Goal: Information Seeking & Learning: Learn about a topic

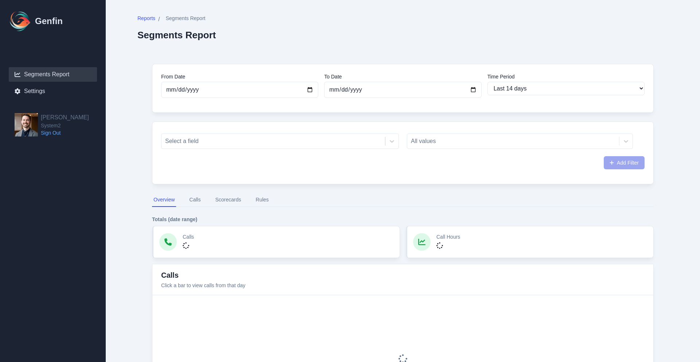
select select "14"
click at [182, 16] on span "Segments Report" at bounding box center [185, 18] width 40 height 7
click at [262, 202] on button "Rules" at bounding box center [262, 200] width 16 height 14
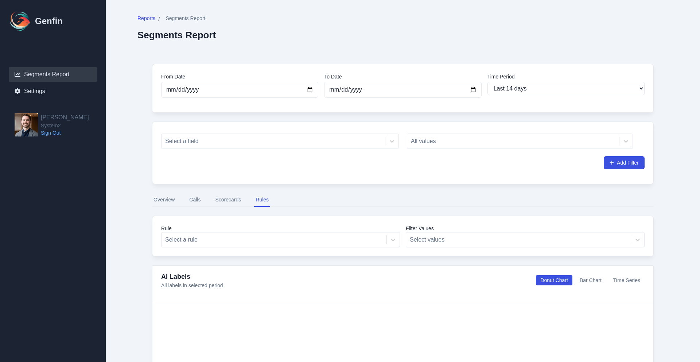
click at [250, 224] on div "Rule Select a rule Filter Values Select values" at bounding box center [403, 235] width 502 height 41
click at [247, 232] on div "Select a rule" at bounding box center [280, 239] width 239 height 15
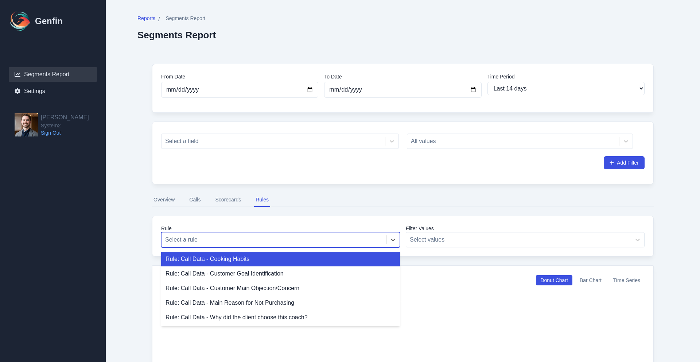
click at [197, 203] on button "Calls" at bounding box center [195, 200] width 14 height 14
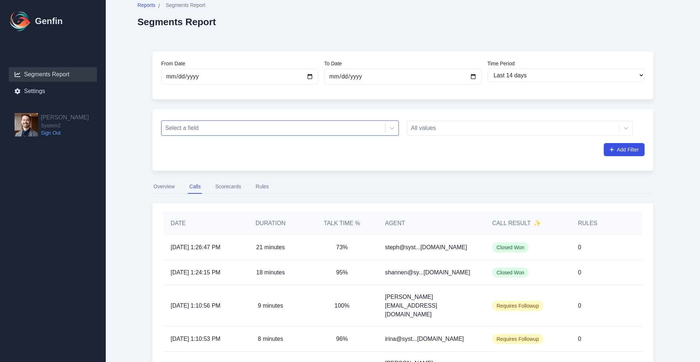
scroll to position [11, 0]
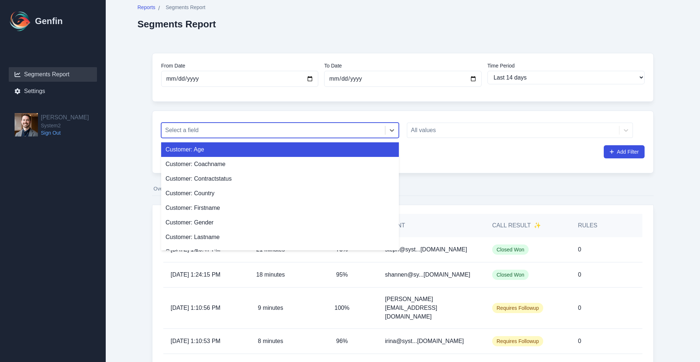
click at [227, 130] on div at bounding box center [273, 130] width 216 height 10
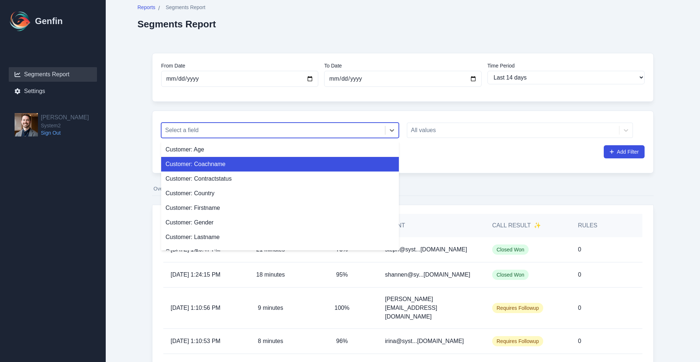
drag, startPoint x: 217, startPoint y: 159, endPoint x: 374, endPoint y: 153, distance: 156.9
click at [218, 159] on div "Customer: Coachname" at bounding box center [280, 164] width 238 height 15
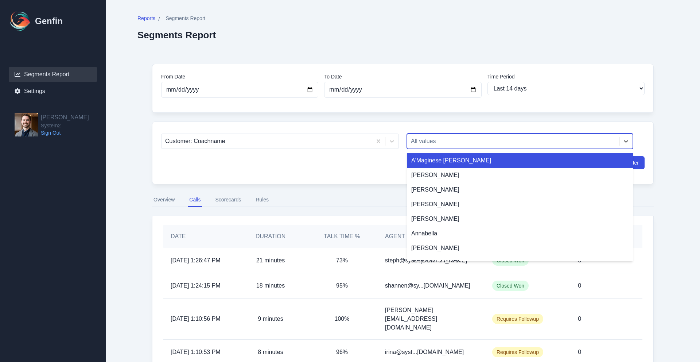
click at [443, 143] on div at bounding box center [513, 141] width 205 height 10
type input "des"
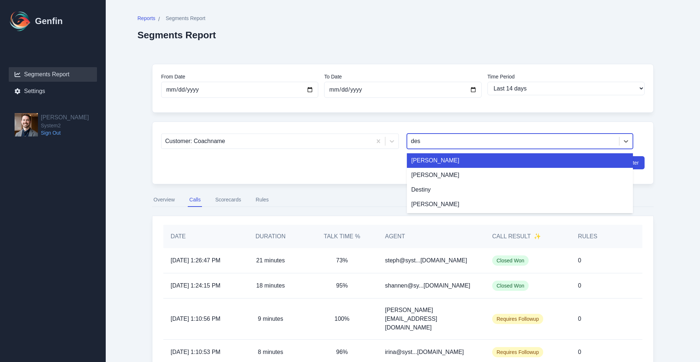
click at [436, 163] on div "[PERSON_NAME]" at bounding box center [520, 160] width 226 height 15
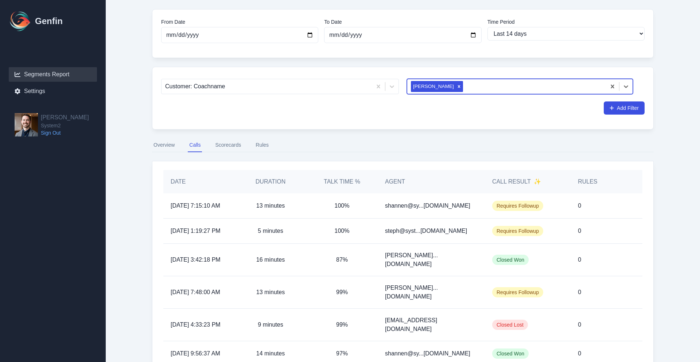
scroll to position [74, 0]
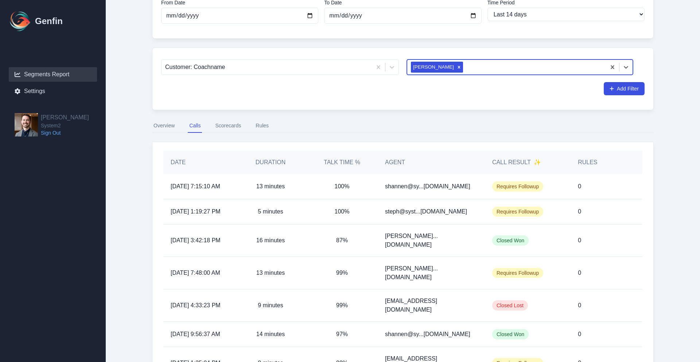
click at [421, 185] on p "shannen@sy...[DOMAIN_NAME]" at bounding box center [427, 186] width 85 height 9
click at [574, 194] on div "0" at bounding box center [598, 186] width 57 height 25
click at [447, 195] on div "shannen@sy...[DOMAIN_NAME]" at bounding box center [431, 186] width 107 height 25
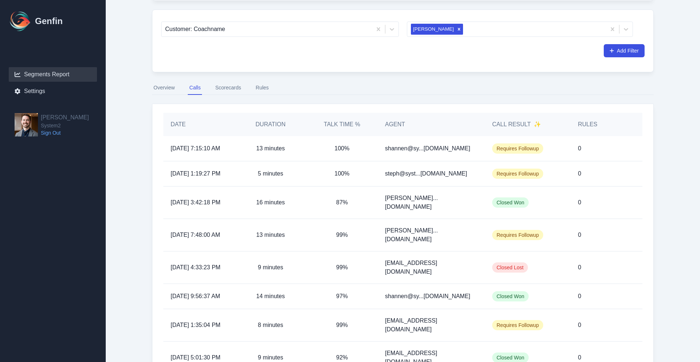
scroll to position [117, 0]
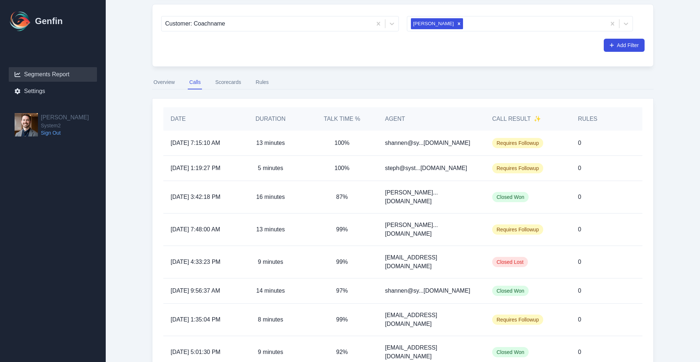
click at [510, 147] on span "Requires Followup" at bounding box center [517, 143] width 51 height 10
click at [509, 173] on span "Requires Followup" at bounding box center [517, 168] width 51 height 10
drag, startPoint x: 509, startPoint y: 179, endPoint x: 508, endPoint y: 188, distance: 9.1
click at [509, 173] on span "Requires Followup" at bounding box center [517, 168] width 51 height 10
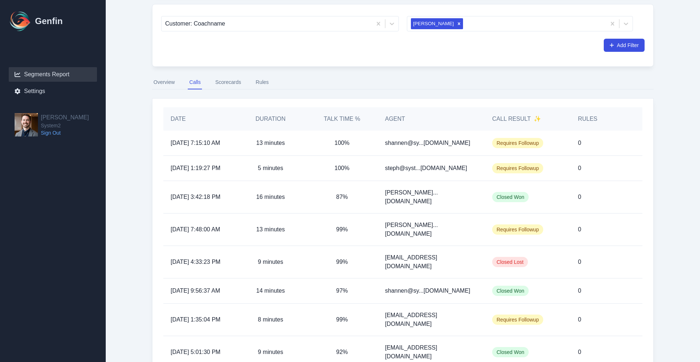
click at [506, 202] on span "Closed Won" at bounding box center [510, 197] width 36 height 10
click at [505, 202] on span "Closed Won" at bounding box center [510, 197] width 36 height 10
click at [224, 84] on button "Scorecards" at bounding box center [228, 82] width 29 height 14
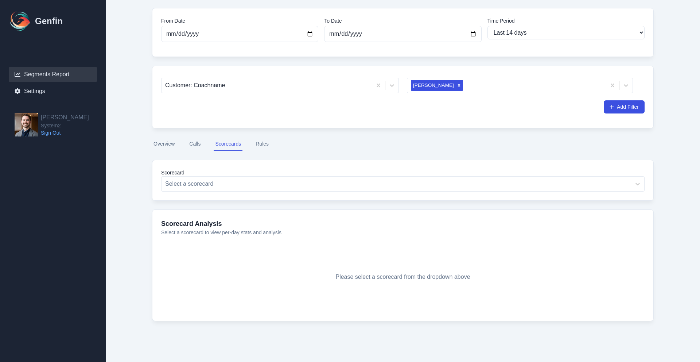
scroll to position [56, 0]
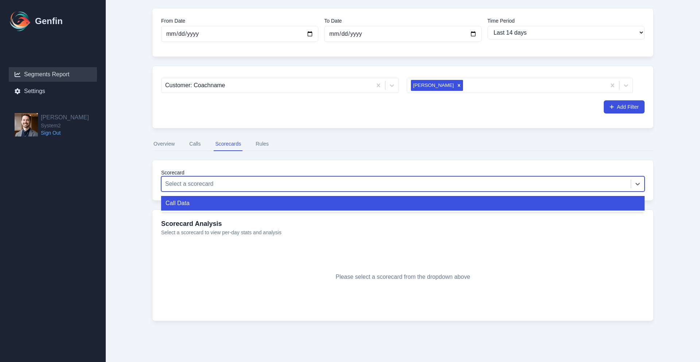
click at [222, 190] on div "Select a scorecard" at bounding box center [402, 183] width 483 height 15
click at [202, 203] on div "Call Data" at bounding box center [402, 203] width 483 height 15
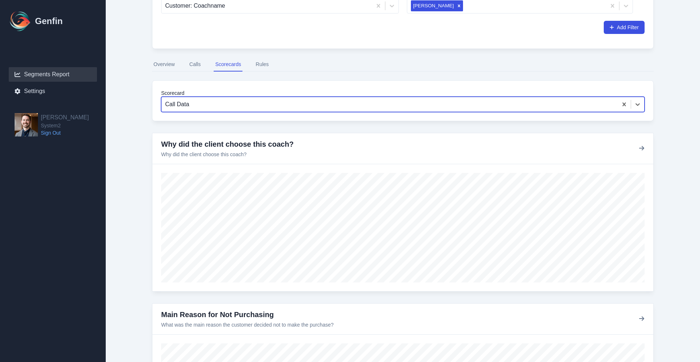
scroll to position [131, 0]
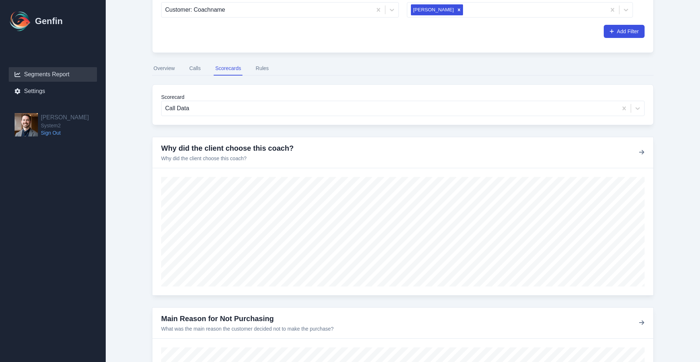
click at [258, 71] on button "Rules" at bounding box center [262, 69] width 16 height 14
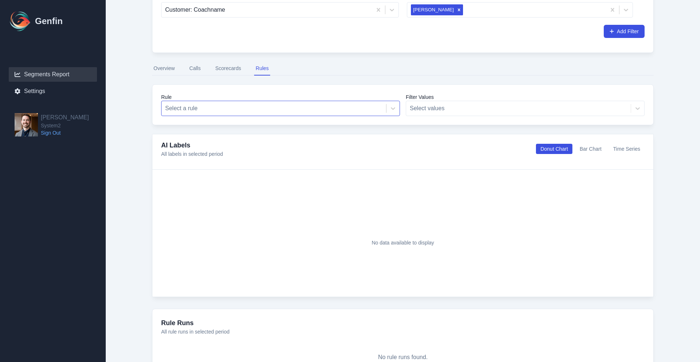
click at [252, 107] on div at bounding box center [273, 108] width 217 height 10
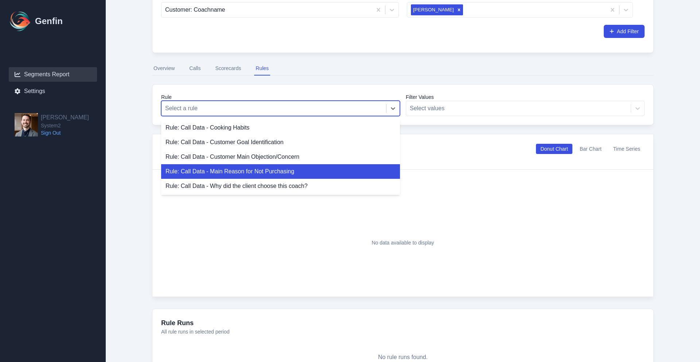
click at [247, 170] on div "Rule: Call Data - Main Reason for Not Purchasing" at bounding box center [280, 171] width 239 height 15
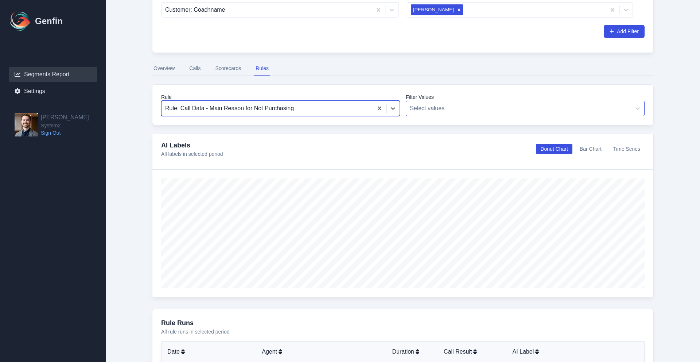
click at [432, 104] on div at bounding box center [518, 108] width 217 height 10
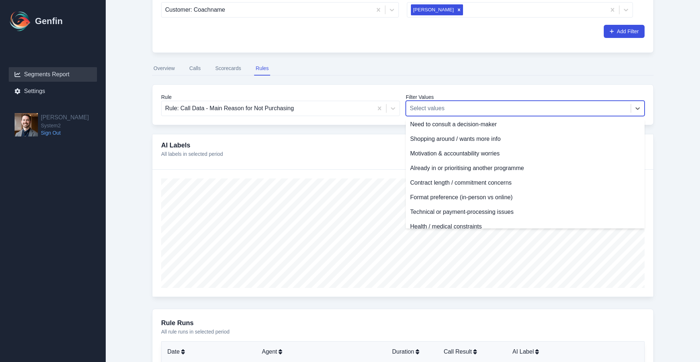
scroll to position [69, 0]
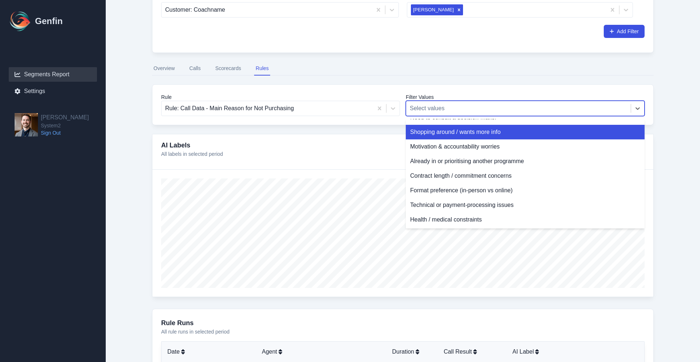
click at [202, 174] on div at bounding box center [402, 233] width 501 height 127
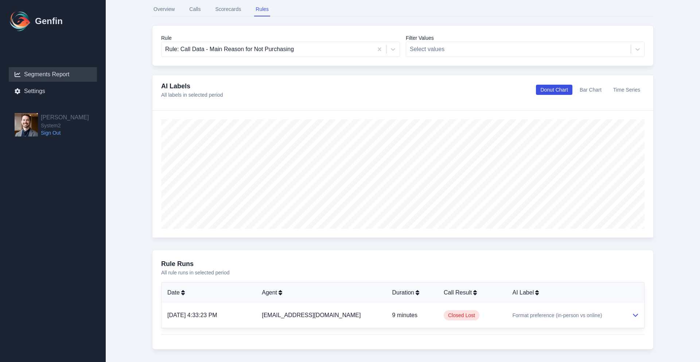
scroll to position [207, 0]
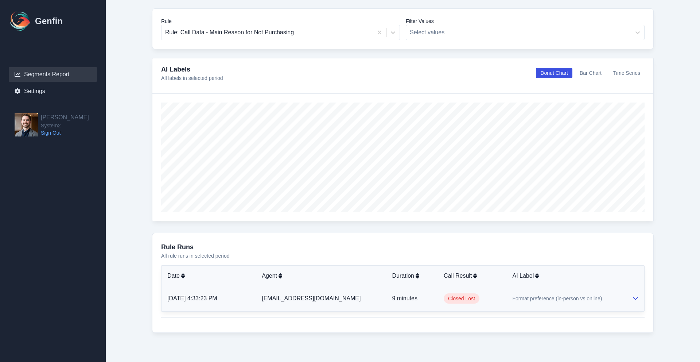
click at [506, 294] on td "Format preference (in-person vs online)" at bounding box center [566, 298] width 120 height 25
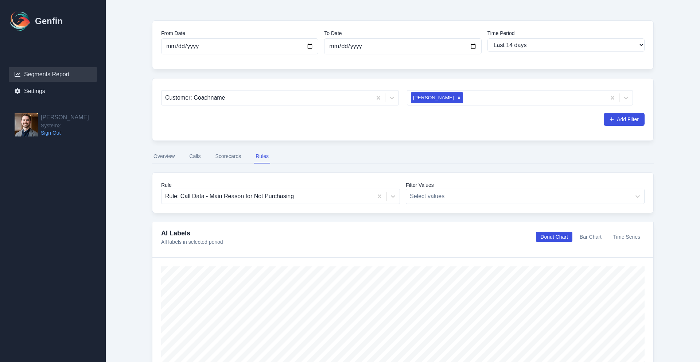
scroll to position [0, 0]
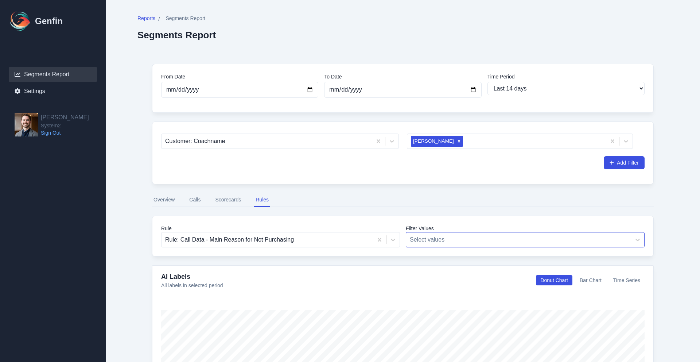
click at [430, 230] on label "Filter Values" at bounding box center [525, 228] width 239 height 7
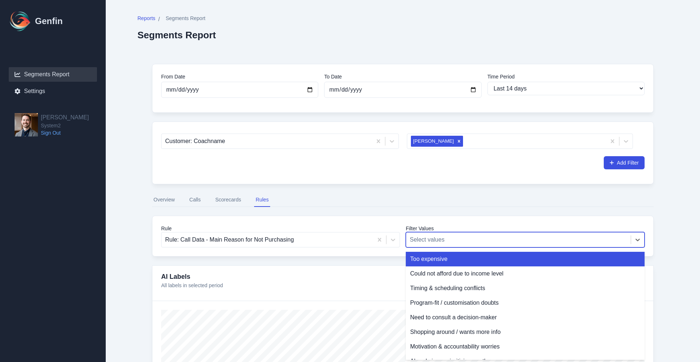
click at [431, 237] on div at bounding box center [518, 239] width 217 height 10
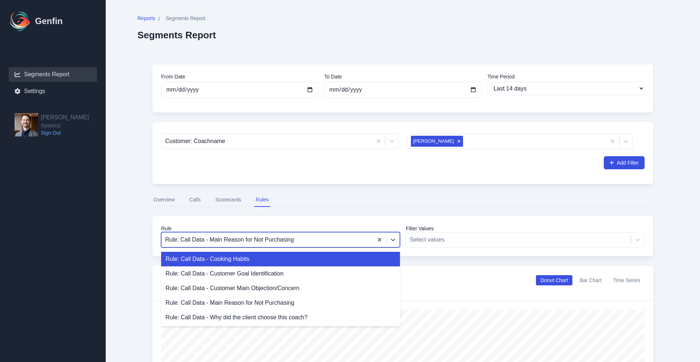
click at [343, 240] on div at bounding box center [267, 239] width 204 height 10
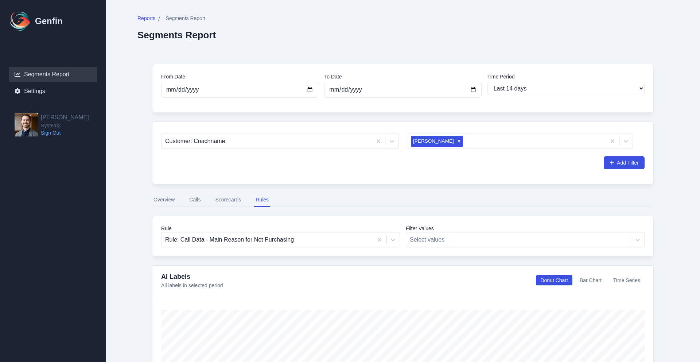
click at [438, 259] on div "From Date [DATE] To Date [DATE] Time Period Last 7 days Last 14 days Last 30 da…" at bounding box center [402, 362] width 531 height 626
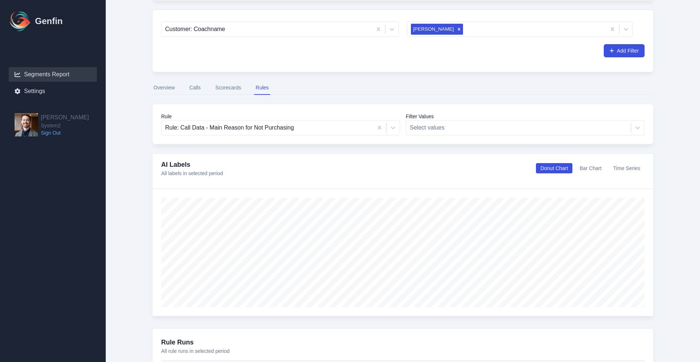
scroll to position [119, 0]
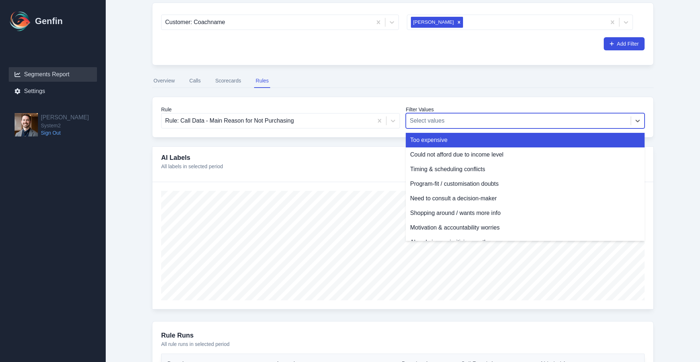
click at [459, 123] on div at bounding box center [518, 121] width 217 height 10
click at [454, 143] on div "Too expensive" at bounding box center [525, 140] width 239 height 15
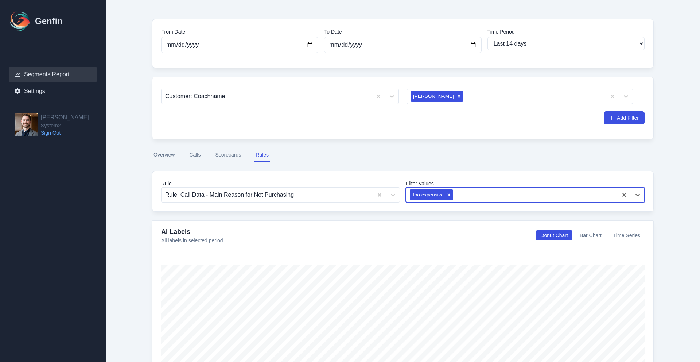
scroll to position [39, 0]
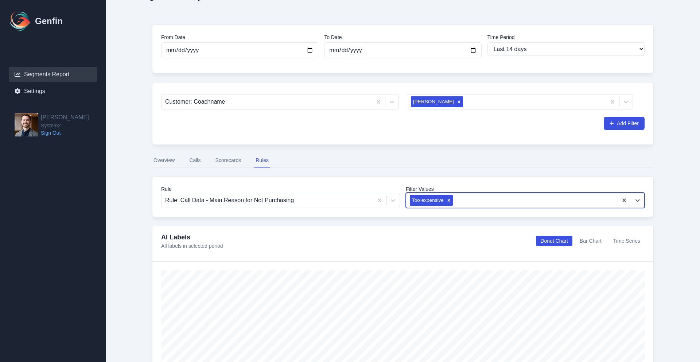
click at [195, 160] on button "Calls" at bounding box center [195, 160] width 14 height 14
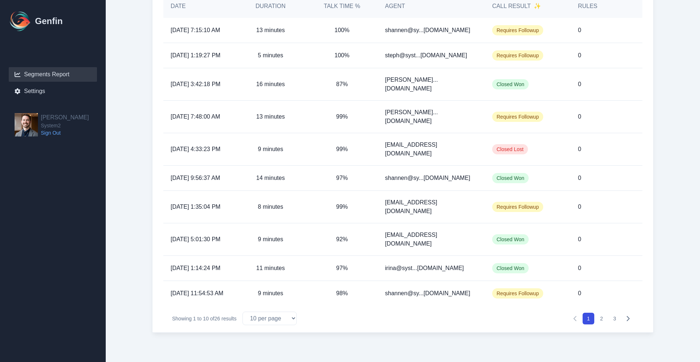
scroll to position [257, 0]
click at [599, 324] on button "2" at bounding box center [602, 318] width 12 height 12
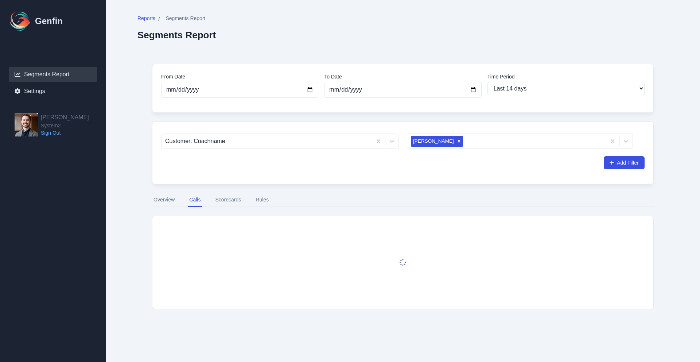
scroll to position [0, 0]
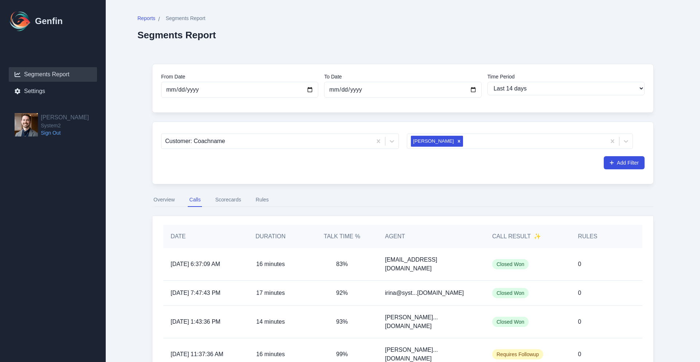
click at [444, 261] on div "[EMAIL_ADDRESS][DOMAIN_NAME]" at bounding box center [431, 264] width 107 height 32
click at [520, 275] on div "Closed Won" at bounding box center [528, 264] width 86 height 32
click at [596, 266] on div "0" at bounding box center [598, 264] width 57 height 32
click at [157, 192] on div "From Date [DATE] To Date [DATE] Time Period Last 7 days Last 14 days Last 30 da…" at bounding box center [402, 328] width 531 height 558
click at [158, 196] on button "Overview" at bounding box center [164, 200] width 24 height 14
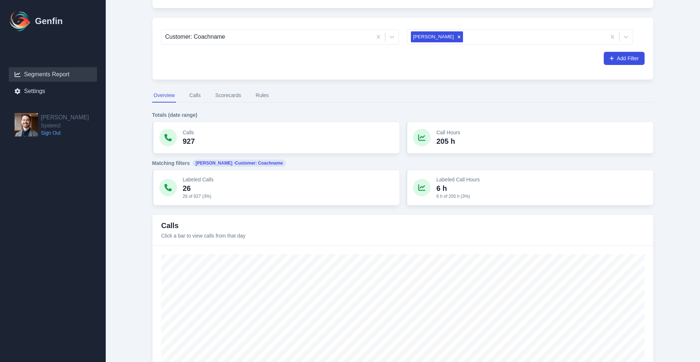
scroll to position [99, 0]
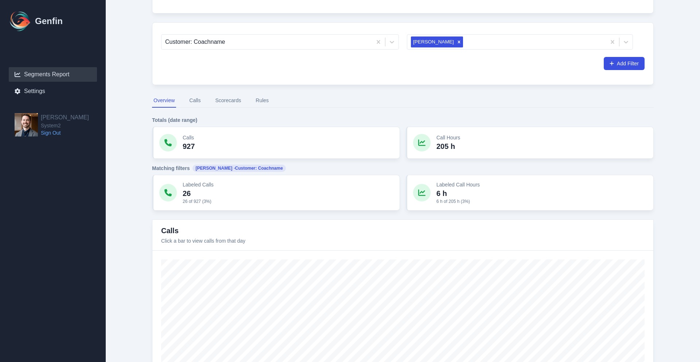
click at [196, 101] on button "Calls" at bounding box center [195, 101] width 14 height 14
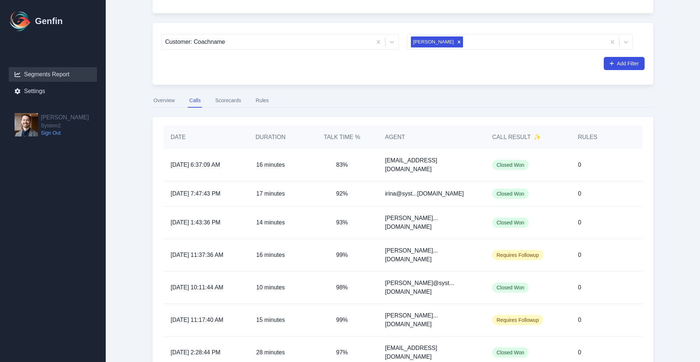
click at [528, 259] on span "Requires Followup" at bounding box center [517, 255] width 51 height 10
click at [599, 262] on div "0" at bounding box center [598, 255] width 57 height 32
click at [589, 262] on div "0" at bounding box center [598, 255] width 57 height 32
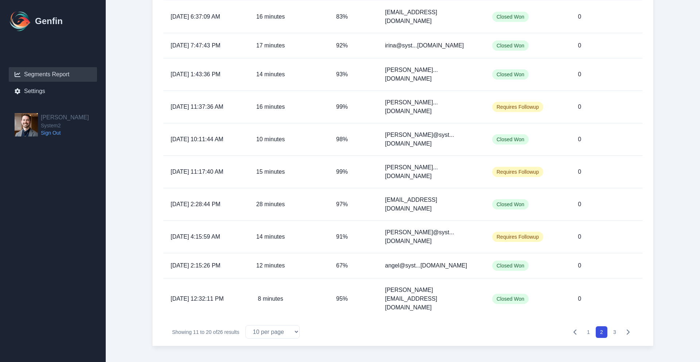
scroll to position [267, 0]
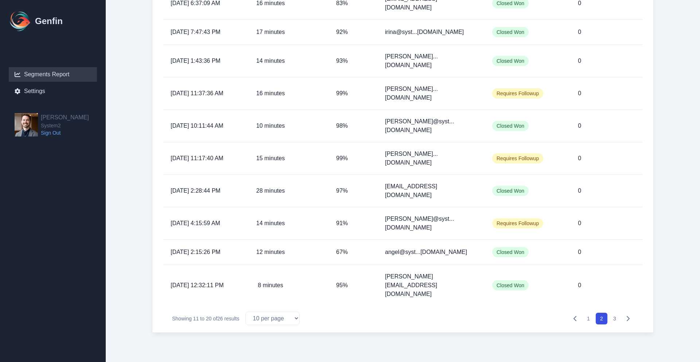
click at [609, 319] on button "3" at bounding box center [615, 318] width 12 height 12
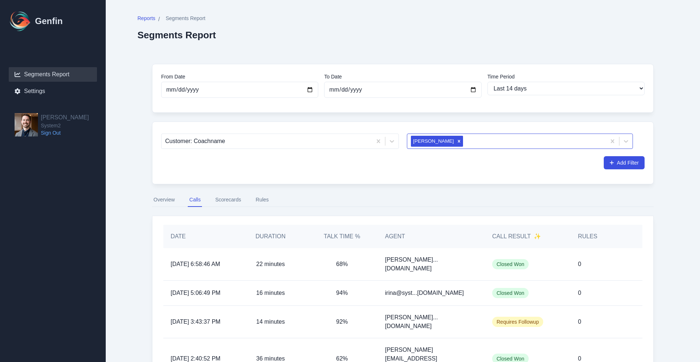
click at [458, 141] on icon "Remove Desiree Schnell" at bounding box center [459, 141] width 3 height 3
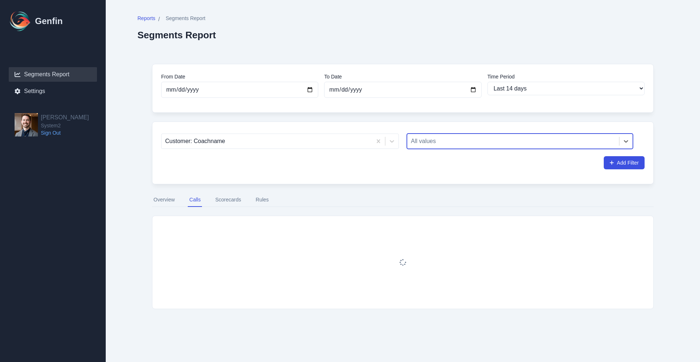
click at [453, 141] on div at bounding box center [513, 141] width 205 height 10
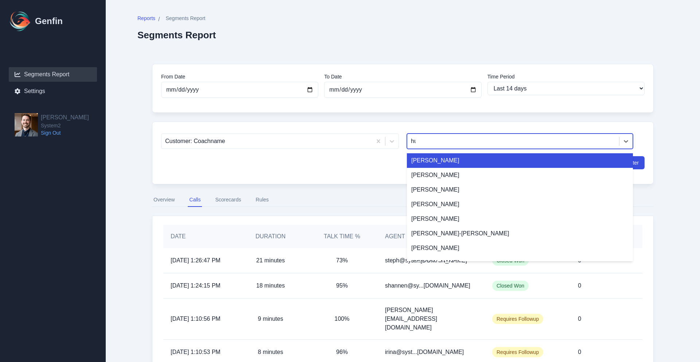
type input "huda"
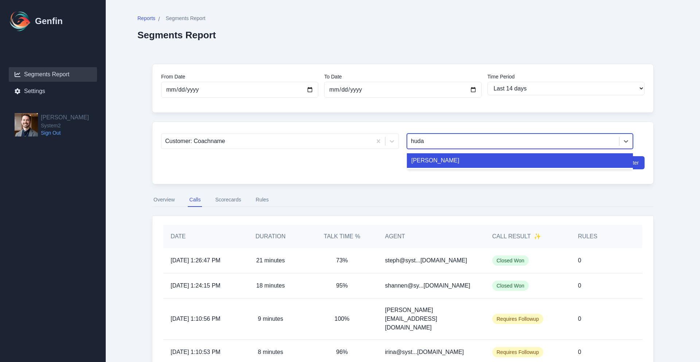
click at [457, 161] on div "[PERSON_NAME]" at bounding box center [520, 160] width 226 height 15
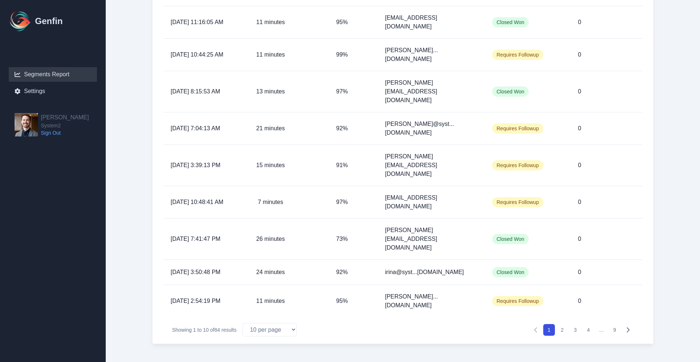
scroll to position [117, 0]
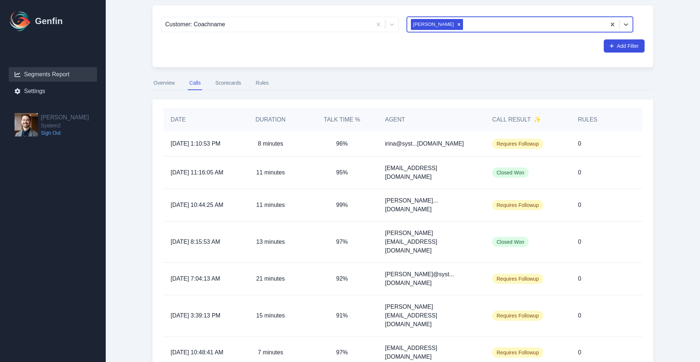
click at [217, 79] on button "Scorecards" at bounding box center [228, 83] width 29 height 14
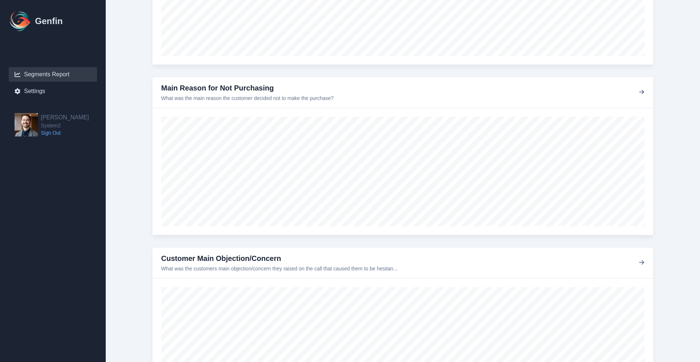
scroll to position [366, 0]
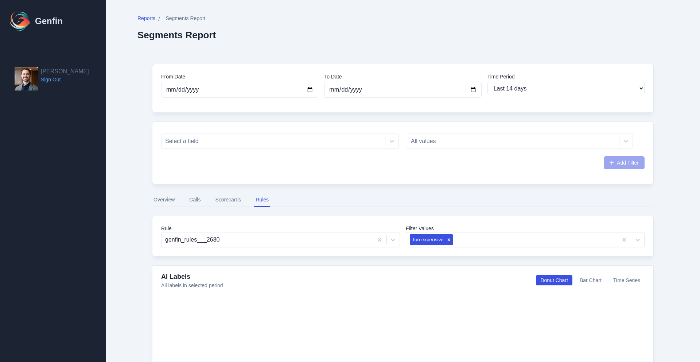
select select "14"
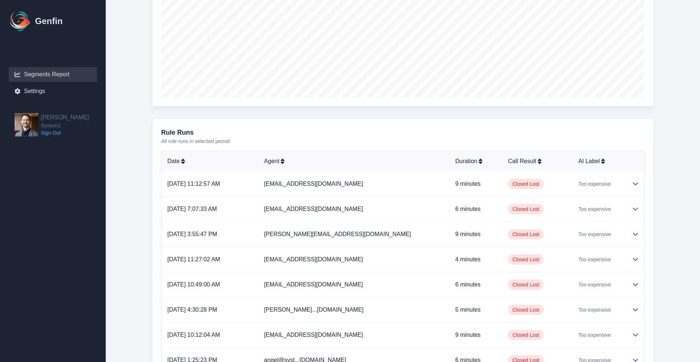
scroll to position [353, 0]
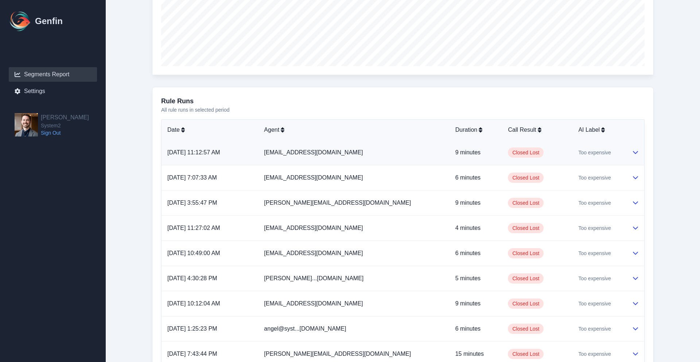
click at [633, 153] on icon at bounding box center [635, 152] width 6 height 6
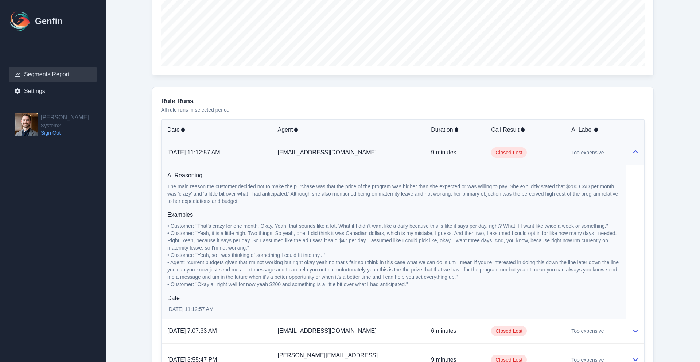
click at [396, 157] on td "[EMAIL_ADDRESS][DOMAIN_NAME]" at bounding box center [348, 152] width 153 height 25
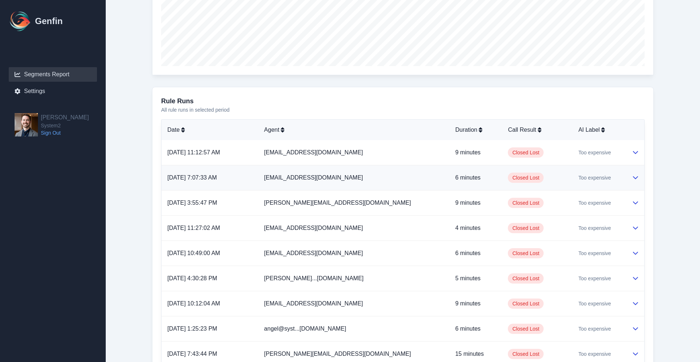
scroll to position [356, 0]
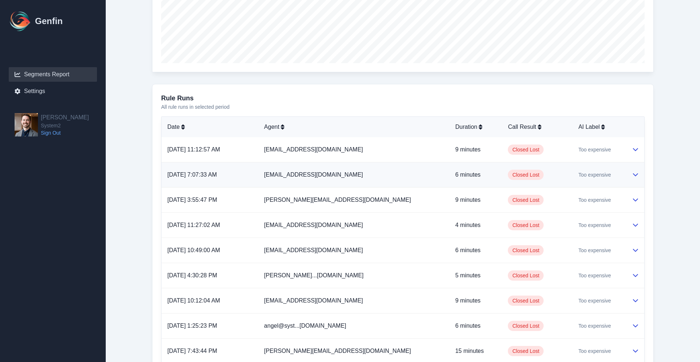
click at [623, 174] on td "Too expensive" at bounding box center [599, 174] width 54 height 25
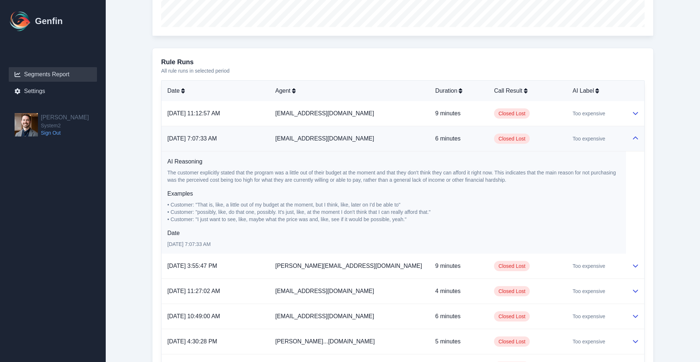
scroll to position [392, 0]
click at [588, 261] on td "Too expensive" at bounding box center [596, 265] width 59 height 25
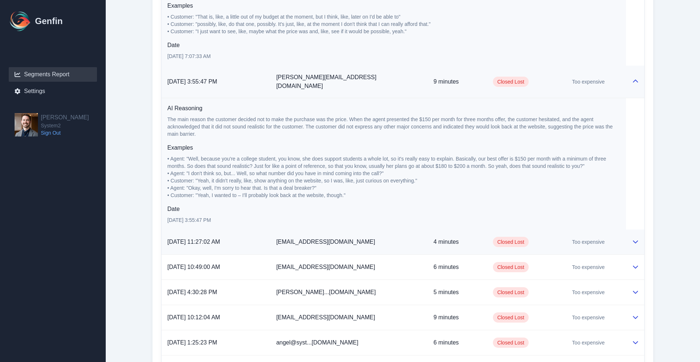
scroll to position [580, 0]
click at [608, 238] on td "Too expensive" at bounding box center [596, 241] width 60 height 25
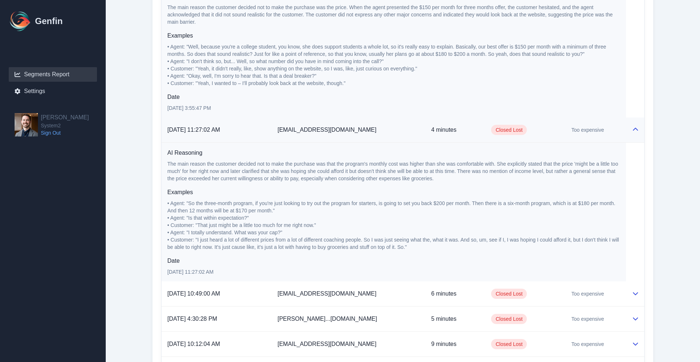
scroll to position [690, 0]
click at [632, 129] on td at bounding box center [635, 131] width 18 height 25
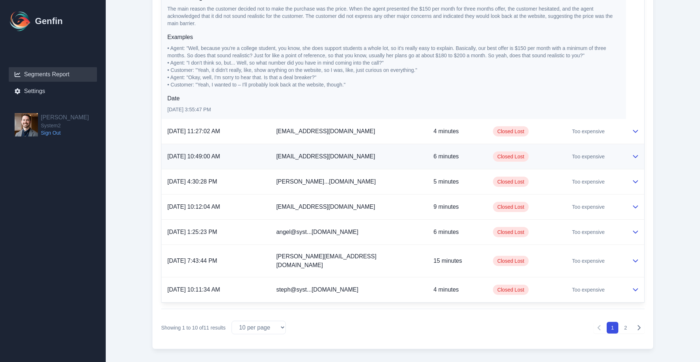
click at [634, 155] on icon at bounding box center [635, 156] width 5 height 3
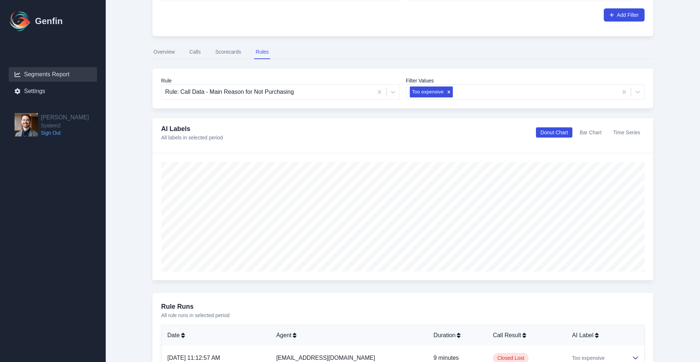
scroll to position [140, 0]
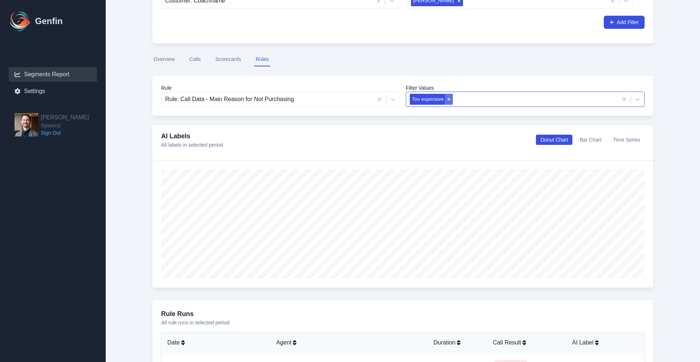
click at [449, 98] on icon "Remove Too expensive" at bounding box center [448, 99] width 5 height 5
click at [475, 104] on div at bounding box center [518, 99] width 217 height 10
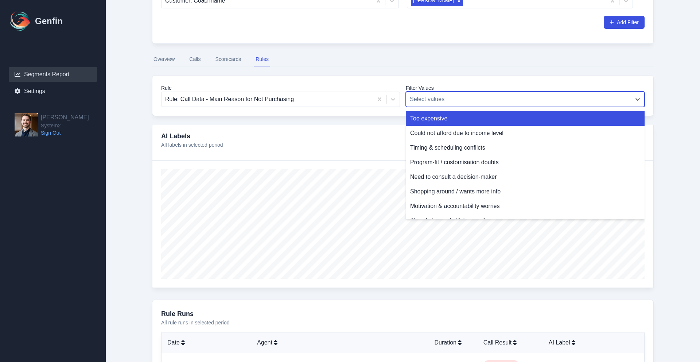
click at [467, 123] on div "Too expensive" at bounding box center [525, 118] width 239 height 15
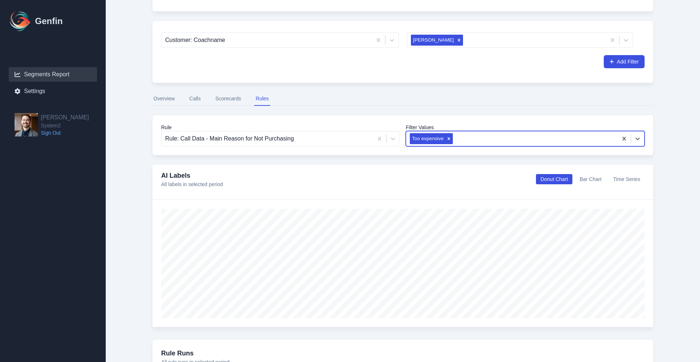
scroll to position [100, 0]
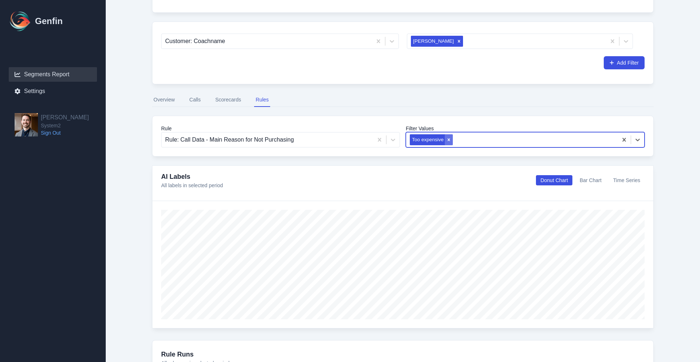
click at [445, 138] on div "Remove Too expensive" at bounding box center [449, 139] width 8 height 11
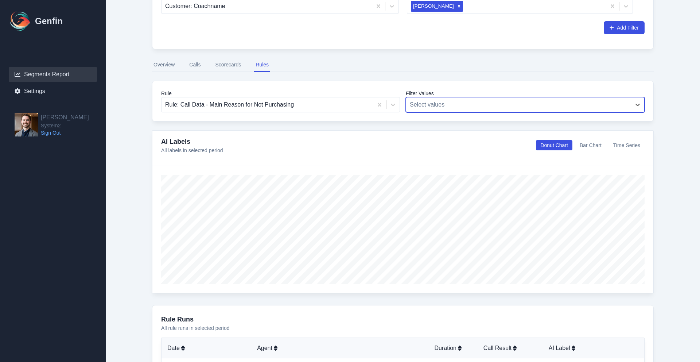
scroll to position [138, 0]
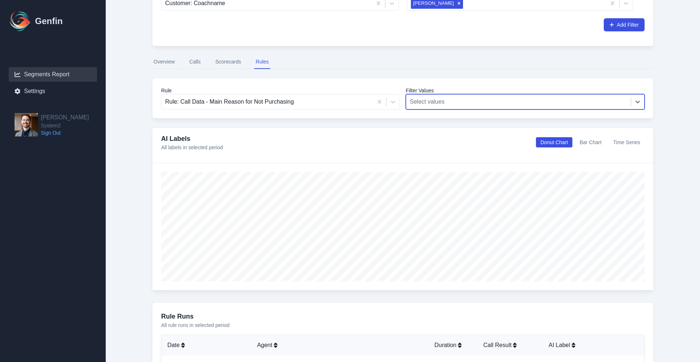
click at [198, 62] on button "Calls" at bounding box center [195, 62] width 14 height 14
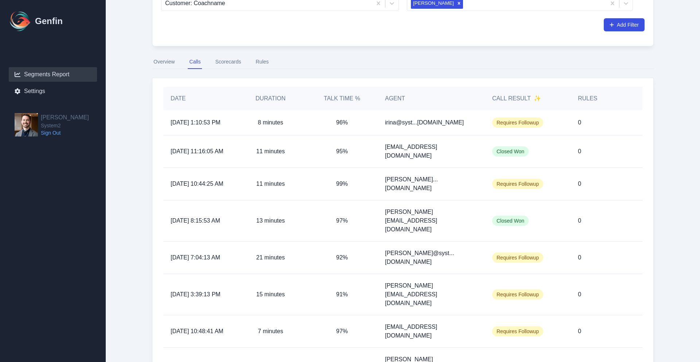
click at [221, 65] on button "Scorecards" at bounding box center [228, 62] width 29 height 14
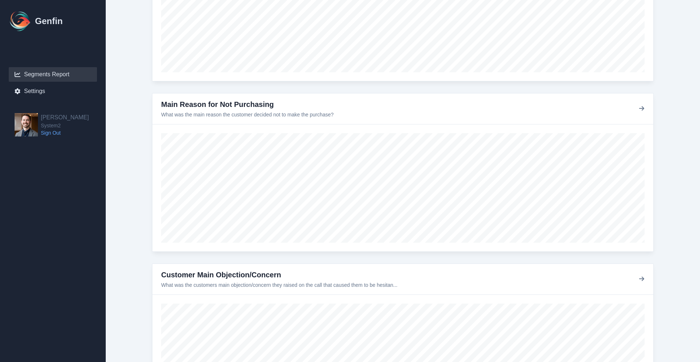
scroll to position [346, 0]
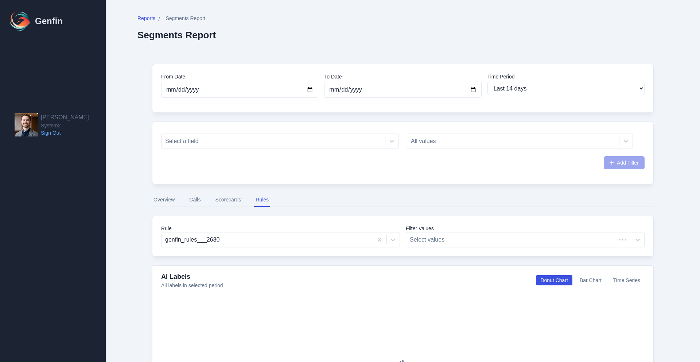
select select "14"
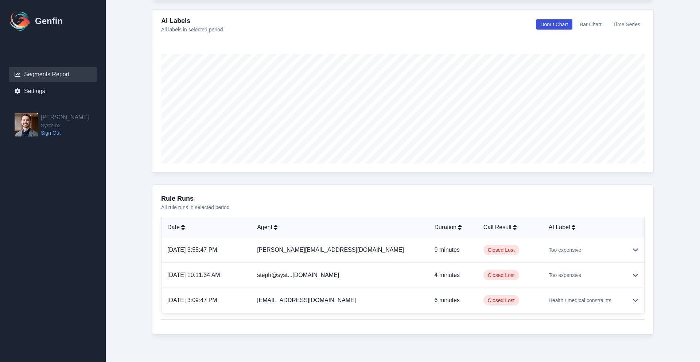
scroll to position [257, 0]
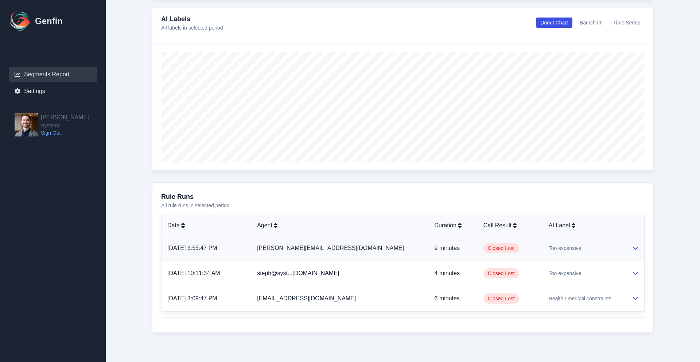
click at [624, 244] on td "Too expensive" at bounding box center [584, 247] width 83 height 25
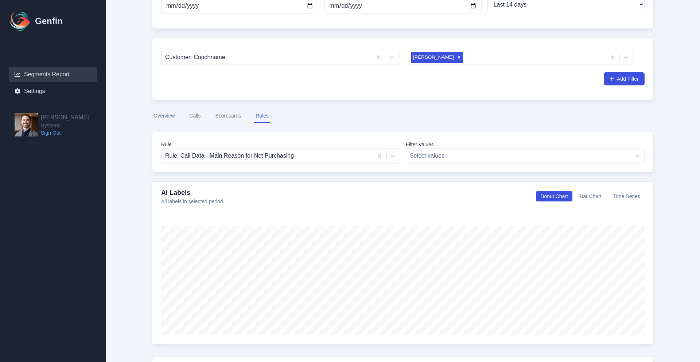
scroll to position [82, 0]
